Goal: Task Accomplishment & Management: Manage account settings

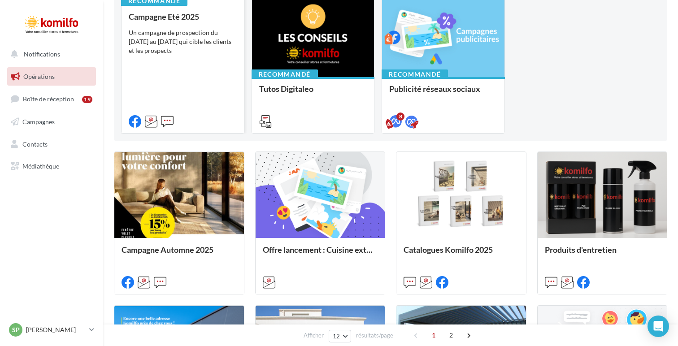
scroll to position [115, 0]
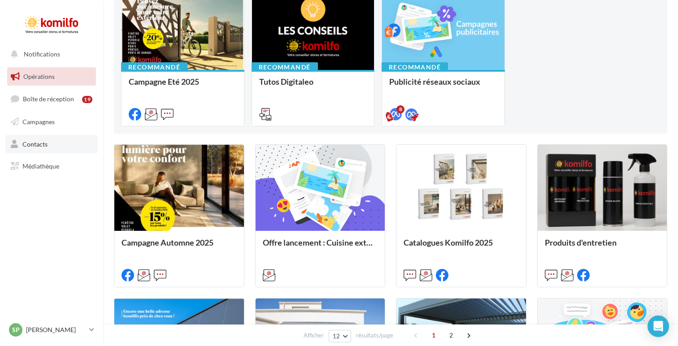
click at [77, 146] on link "Contacts" at bounding box center [51, 144] width 92 height 19
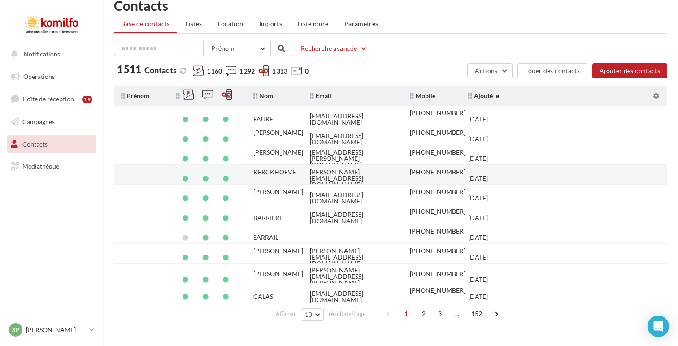
scroll to position [33, 0]
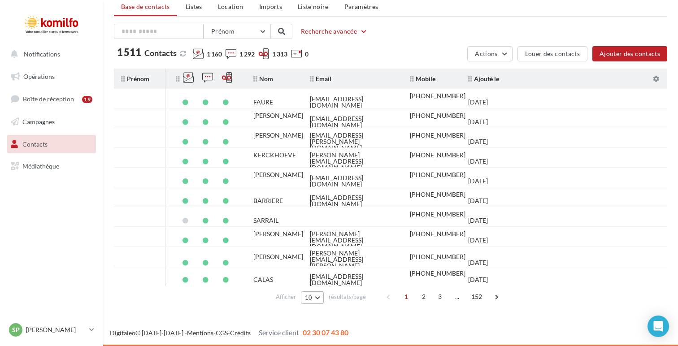
click at [315, 297] on button "10" at bounding box center [312, 298] width 23 height 13
click at [325, 278] on button "100" at bounding box center [332, 282] width 63 height 16
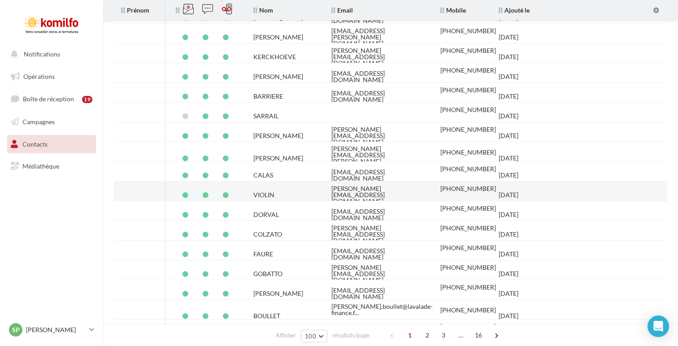
scroll to position [0, 0]
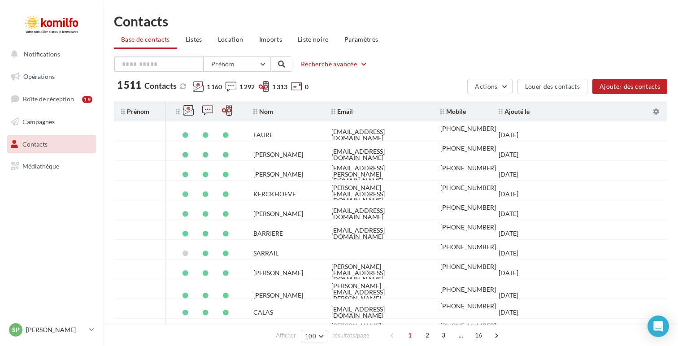
click at [176, 61] on input "text" at bounding box center [159, 64] width 90 height 15
type input "******"
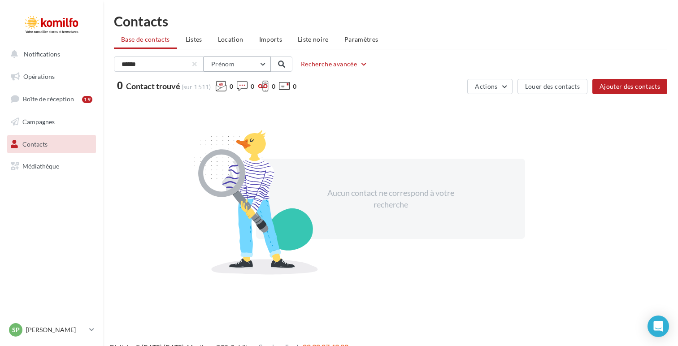
click at [258, 61] on button "Prénom" at bounding box center [237, 64] width 67 height 15
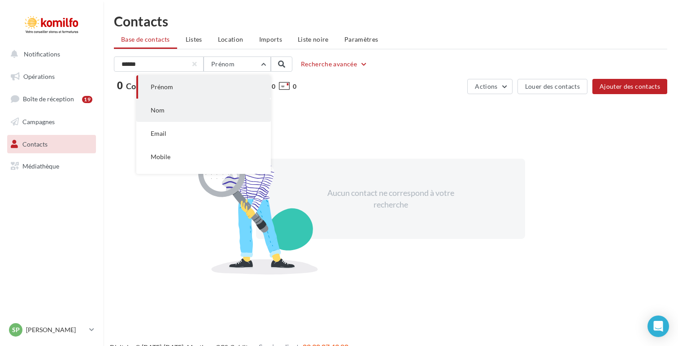
click at [218, 106] on button "Nom" at bounding box center [203, 110] width 135 height 23
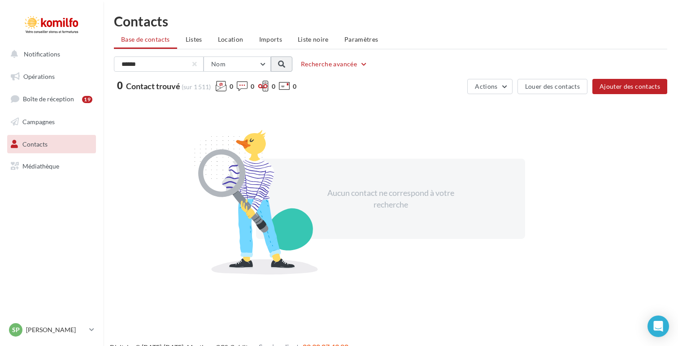
click at [287, 67] on button at bounding box center [282, 64] width 22 height 15
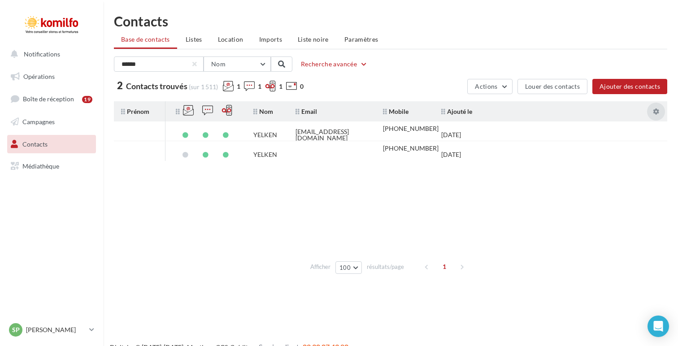
click at [655, 113] on icon at bounding box center [656, 112] width 6 height 6
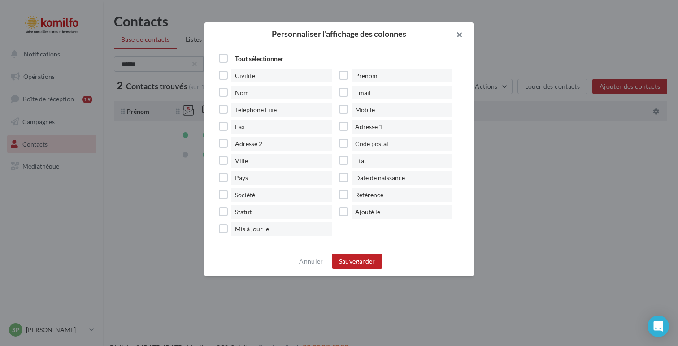
click at [460, 34] on button "button" at bounding box center [456, 35] width 36 height 27
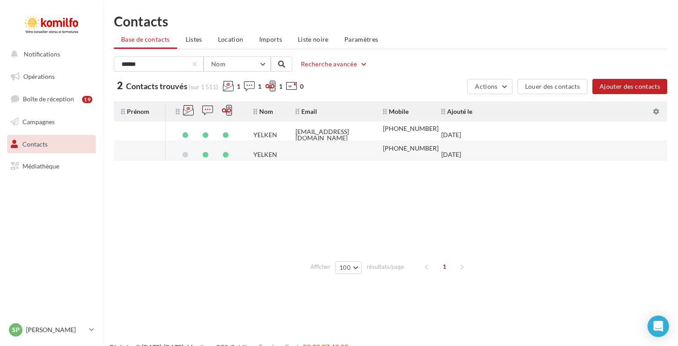
click at [657, 148] on tr "YELKEN [PHONE_NUMBER] [DATE]" at bounding box center [394, 151] width 561 height 20
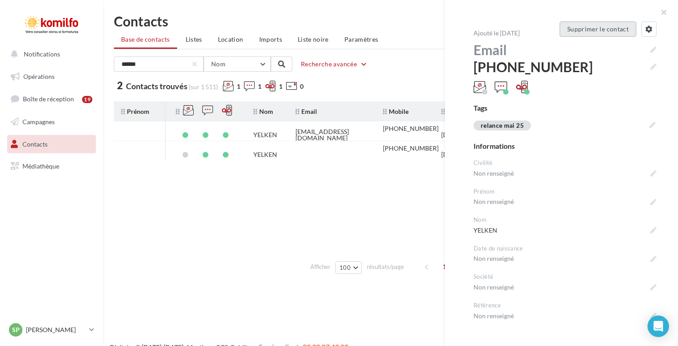
click at [602, 34] on button "Supprimer le contact" at bounding box center [598, 29] width 77 height 15
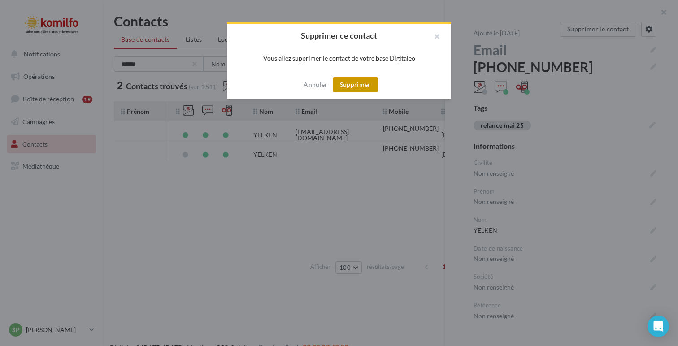
click at [353, 83] on button "Supprimer" at bounding box center [355, 84] width 45 height 15
